Goal: Book appointment/travel/reservation

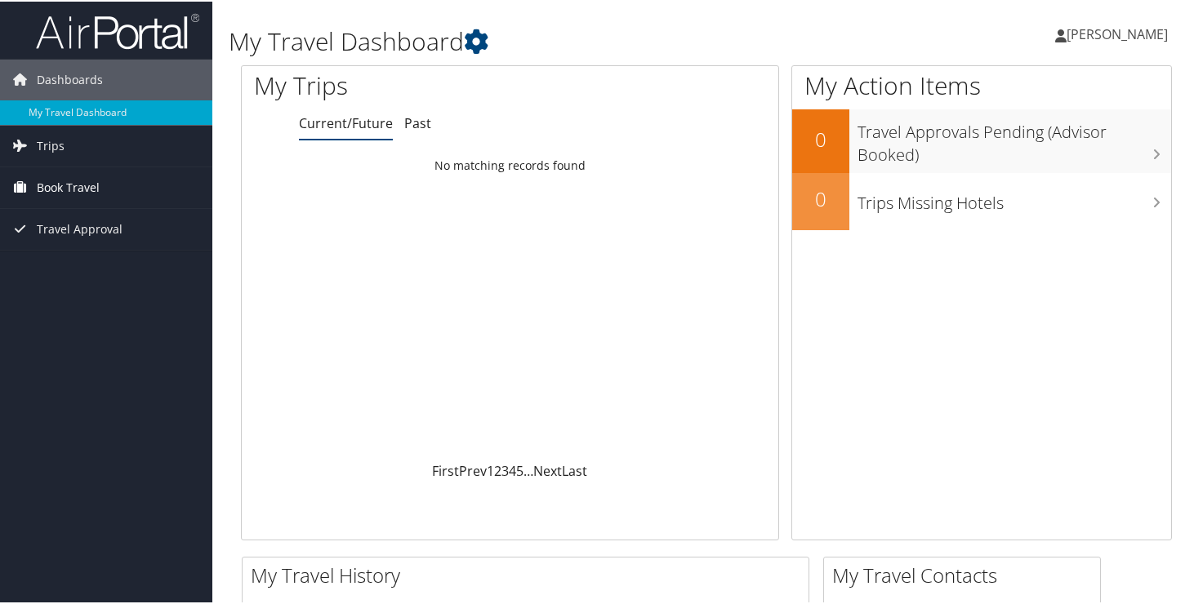
click at [87, 195] on span "Book Travel" at bounding box center [68, 186] width 63 height 41
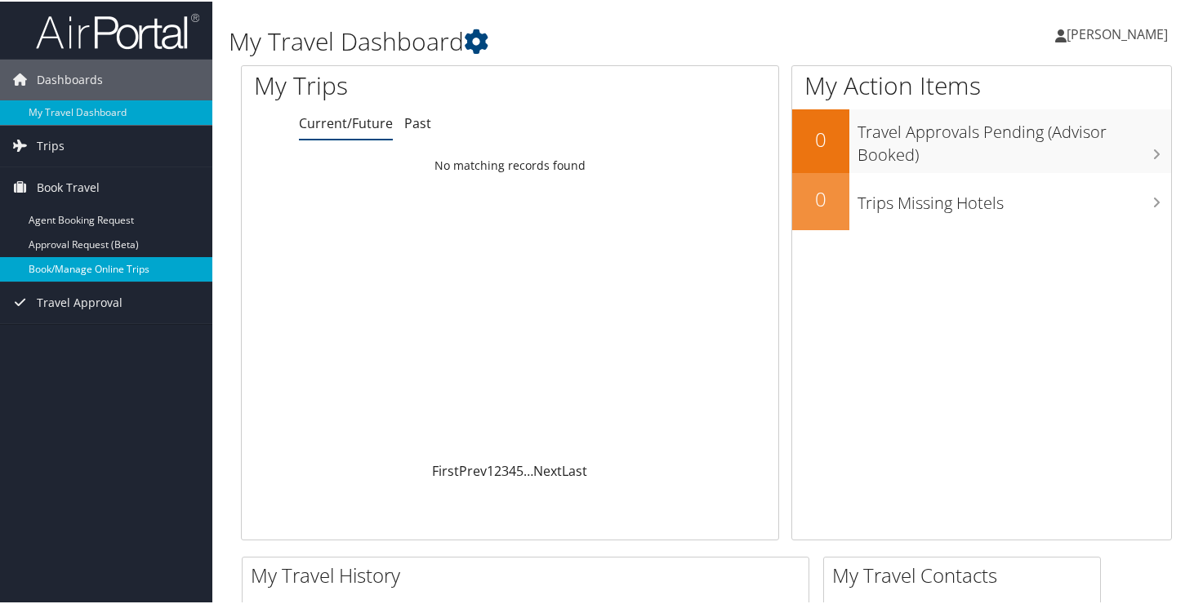
click at [65, 264] on link "Book/Manage Online Trips" at bounding box center [106, 268] width 212 height 25
